Goal: Transaction & Acquisition: Purchase product/service

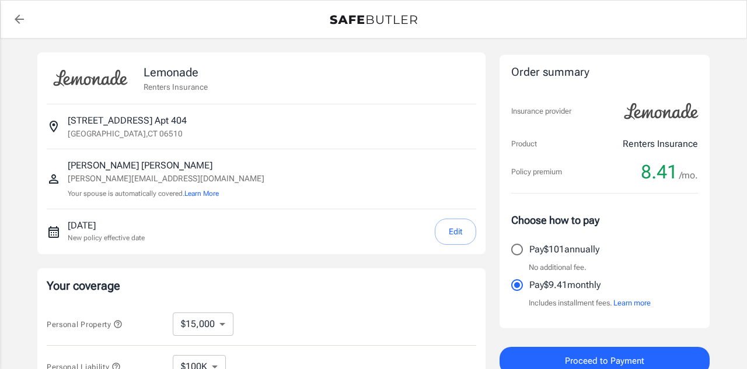
select select "15000"
select select "500"
click at [444, 231] on button "Edit" at bounding box center [455, 232] width 41 height 26
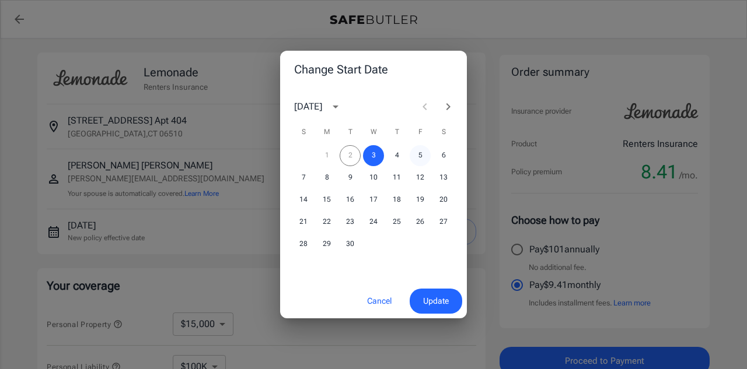
click at [420, 155] on button "5" at bounding box center [420, 155] width 21 height 21
click at [434, 302] on span "Update" at bounding box center [436, 301] width 26 height 15
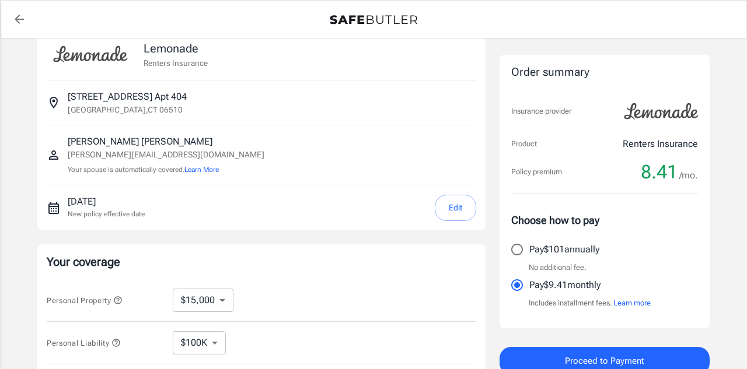
scroll to position [27, 0]
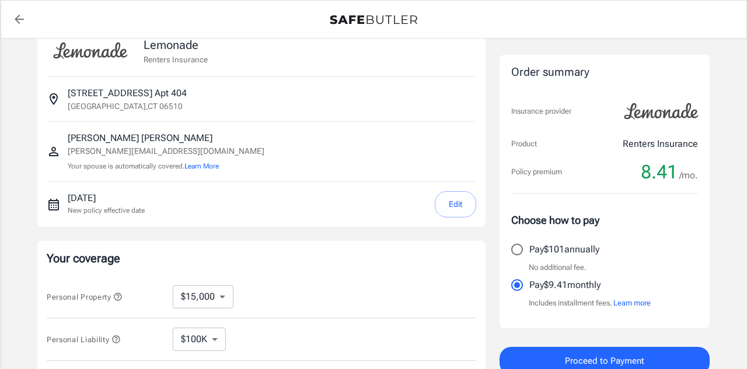
click at [595, 359] on span "Proceed to Payment" at bounding box center [604, 361] width 79 height 15
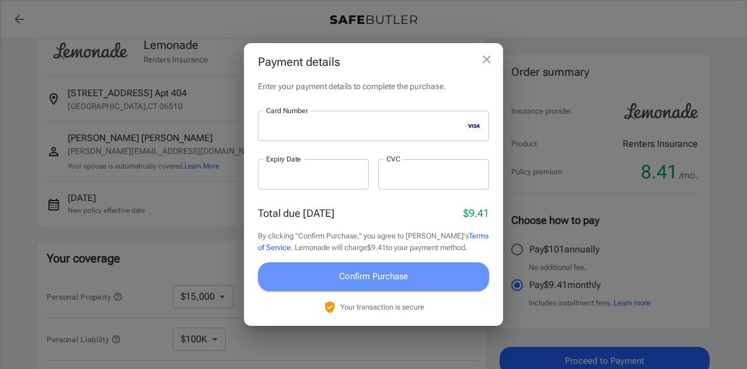
click at [340, 271] on span "Confirm Purchase" at bounding box center [373, 276] width 69 height 15
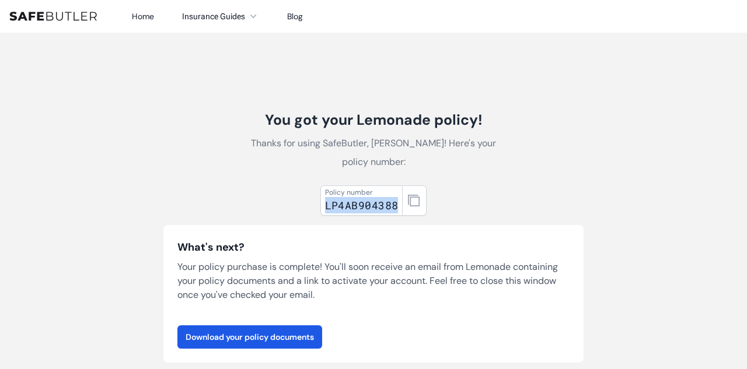
drag, startPoint x: 397, startPoint y: 203, endPoint x: 312, endPoint y: 203, distance: 84.6
copy div "LP4AB904388"
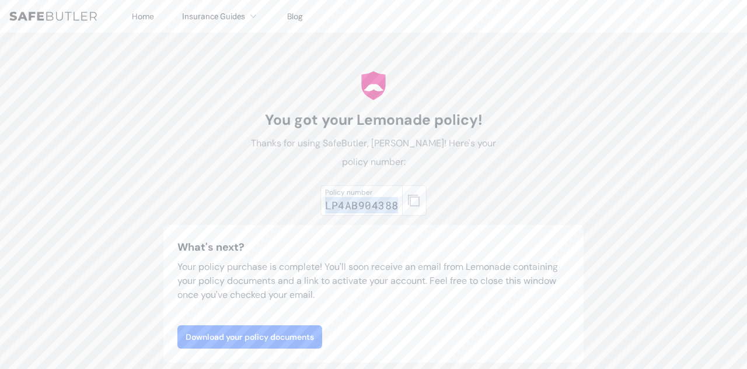
click at [278, 335] on link "Download your policy documents" at bounding box center [249, 337] width 145 height 23
